Goal: Task Accomplishment & Management: Manage account settings

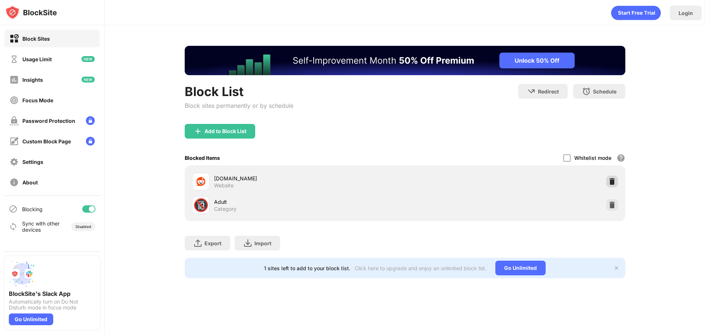
click at [614, 180] on img at bounding box center [611, 181] width 7 height 7
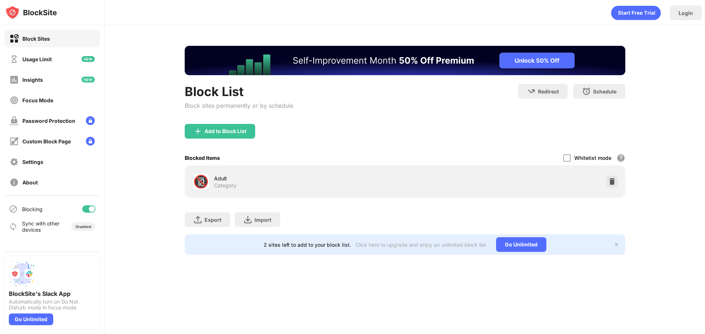
click at [459, 28] on div "Block List Block sites permanently or by schedule Redirect Choose a site to be …" at bounding box center [405, 150] width 600 height 250
